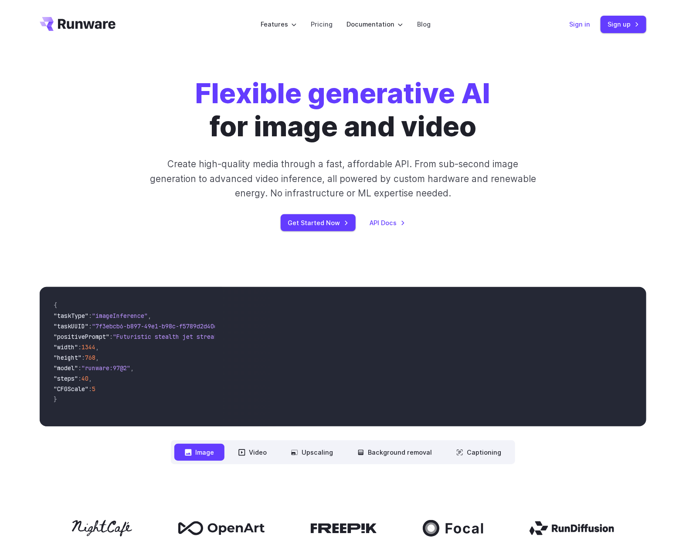
click at [574, 25] on link "Sign in" at bounding box center [579, 24] width 21 height 10
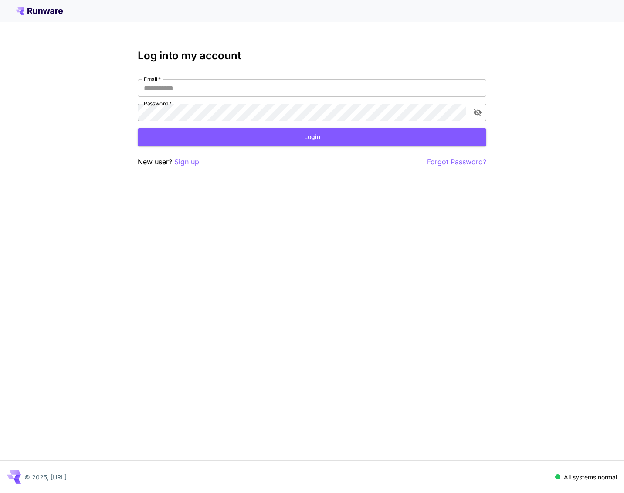
type input "**********"
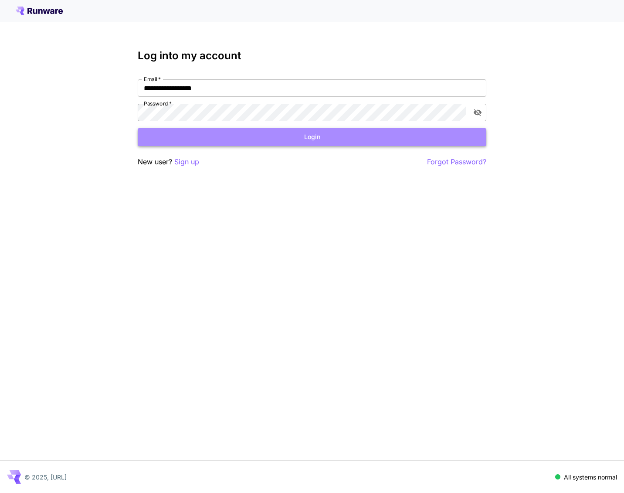
click at [245, 135] on button "Login" at bounding box center [312, 137] width 349 height 18
